Goal: Task Accomplishment & Management: Use online tool/utility

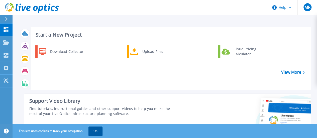
click at [93, 132] on button "OK" at bounding box center [96, 131] width 14 height 9
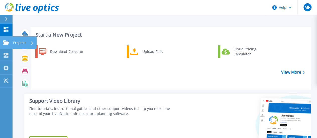
click at [7, 43] on icon at bounding box center [6, 42] width 6 height 4
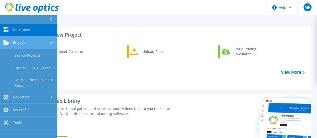
click at [35, 42] on div "Projects" at bounding box center [28, 42] width 51 height 5
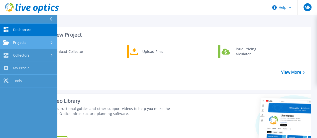
click at [35, 42] on div "Projects" at bounding box center [28, 42] width 51 height 5
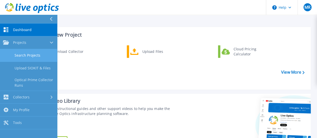
click at [36, 54] on link "Search Projects" at bounding box center [28, 55] width 57 height 13
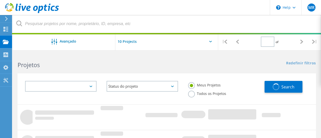
type input "1"
